Goal: Navigation & Orientation: Understand site structure

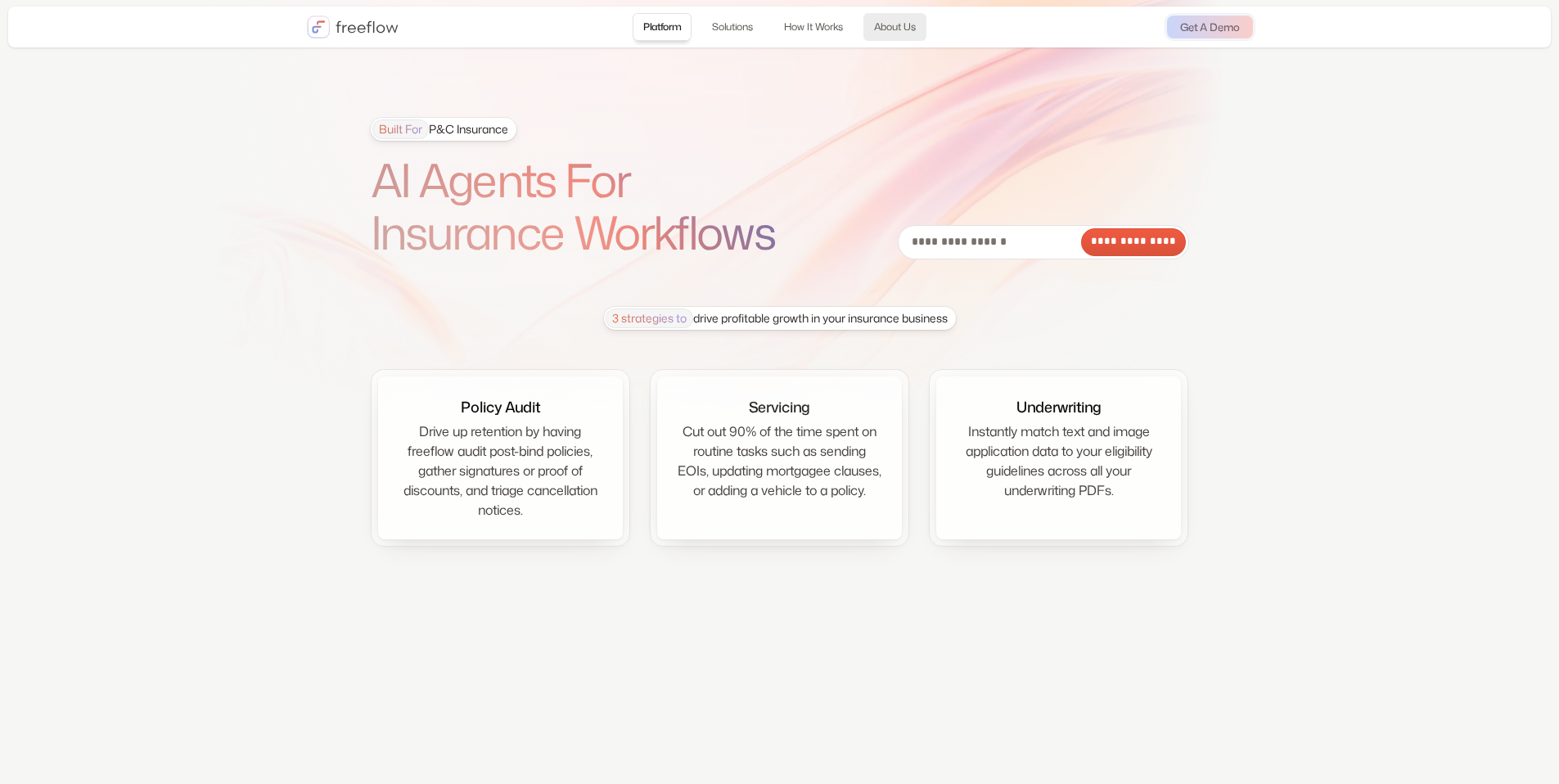
click at [888, 27] on link "About Us" at bounding box center [895, 26] width 63 height 27
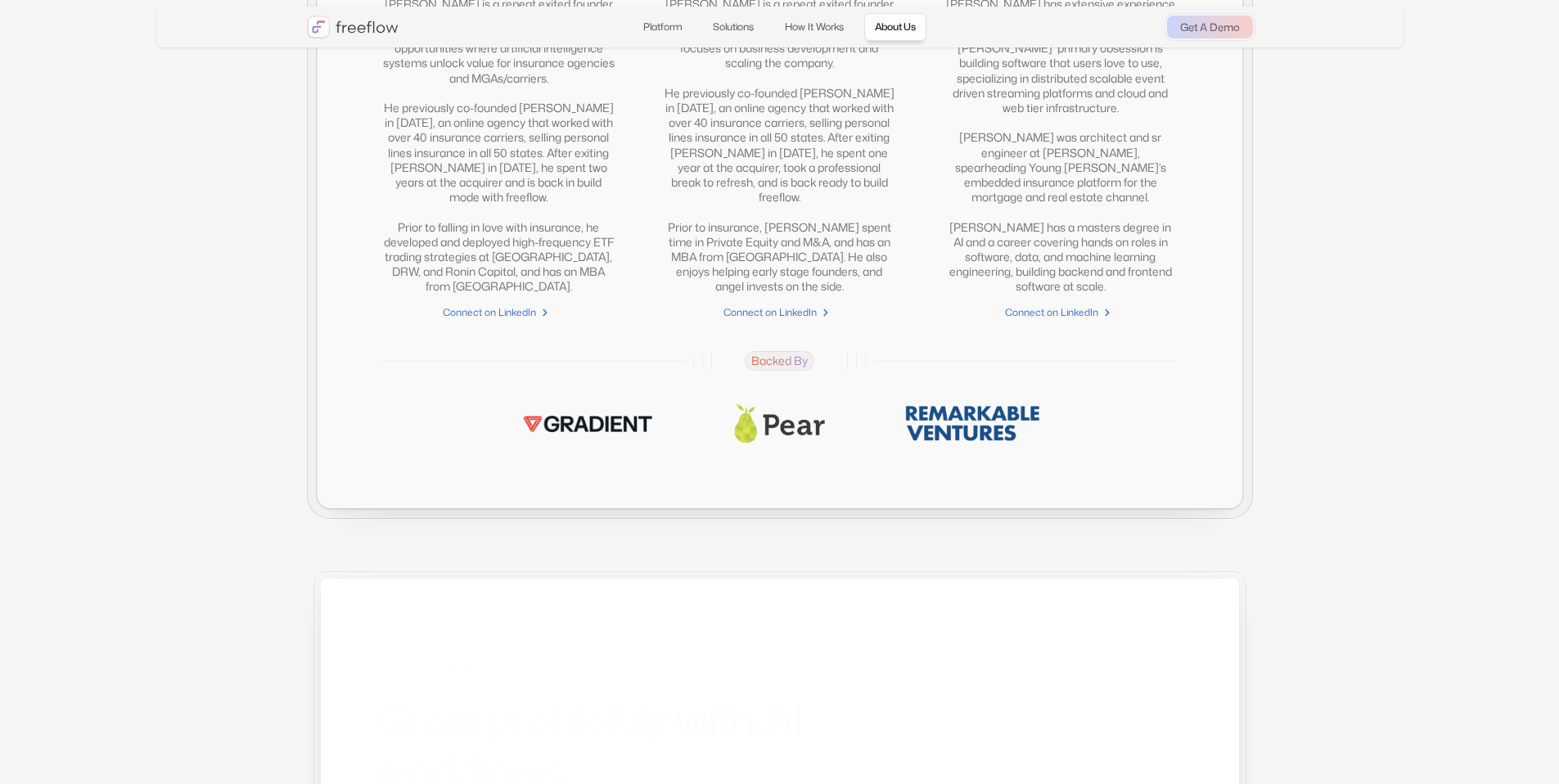
scroll to position [4309, 0]
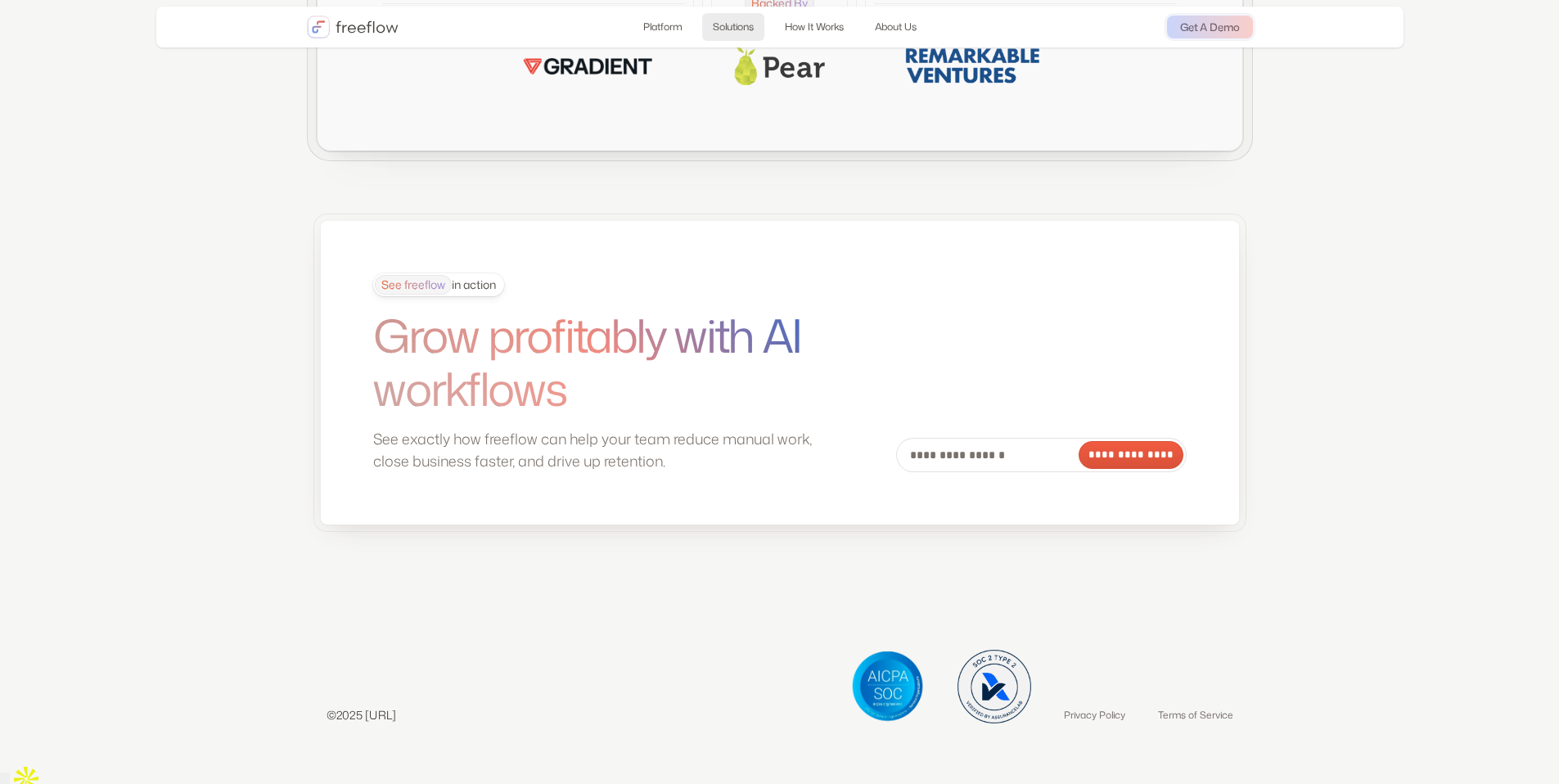
click at [714, 24] on link "Solutions" at bounding box center [732, 26] width 62 height 27
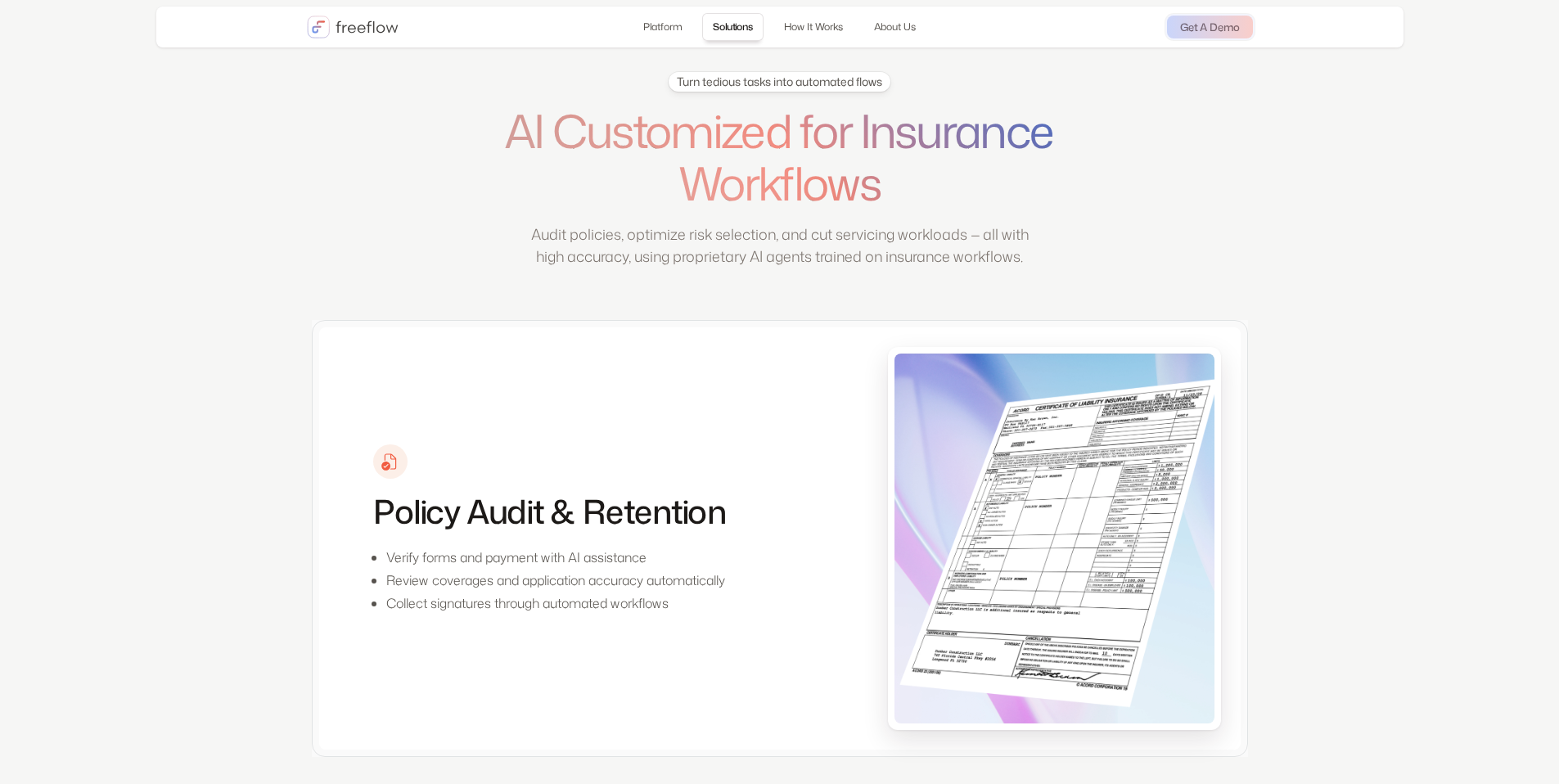
scroll to position [580, 0]
